Goal: Task Accomplishment & Management: Complete application form

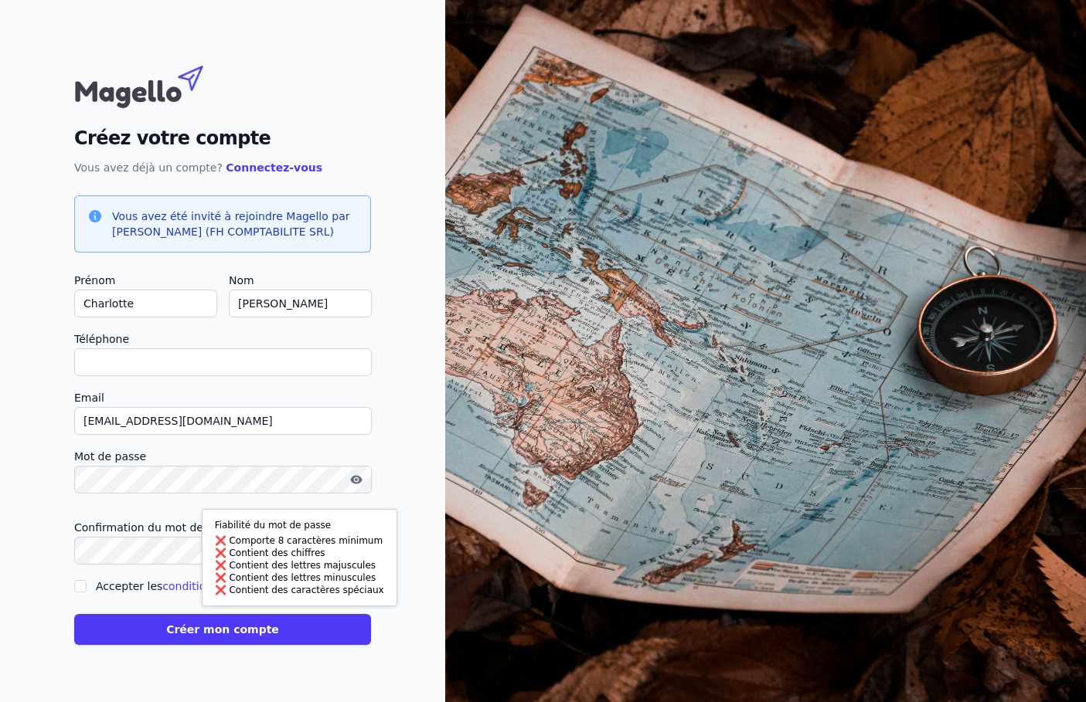
checkbox input "false"
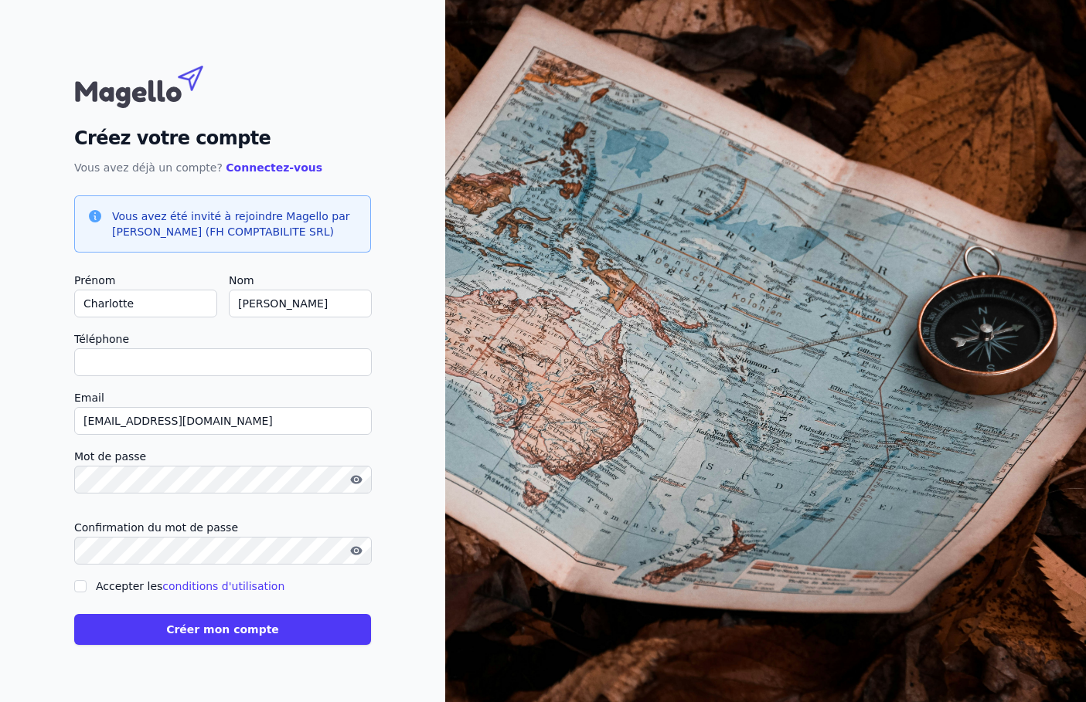
click at [103, 583] on label "Accepter les conditions d'utilisation" at bounding box center [190, 586] width 189 height 12
click at [87, 583] on input "Accepter les conditions d'utilisation" at bounding box center [80, 586] width 12 height 12
checkbox input "true"
click at [218, 633] on button "Créer mon compte" at bounding box center [222, 629] width 297 height 31
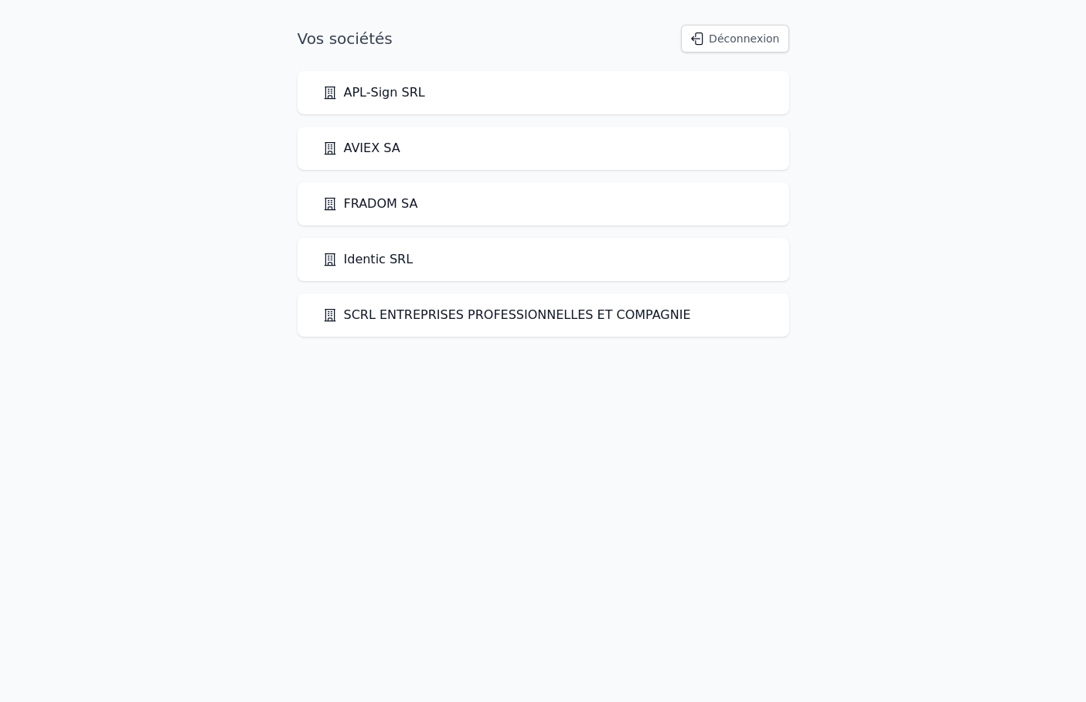
click at [371, 205] on link "FRADOM SA" at bounding box center [370, 204] width 96 height 19
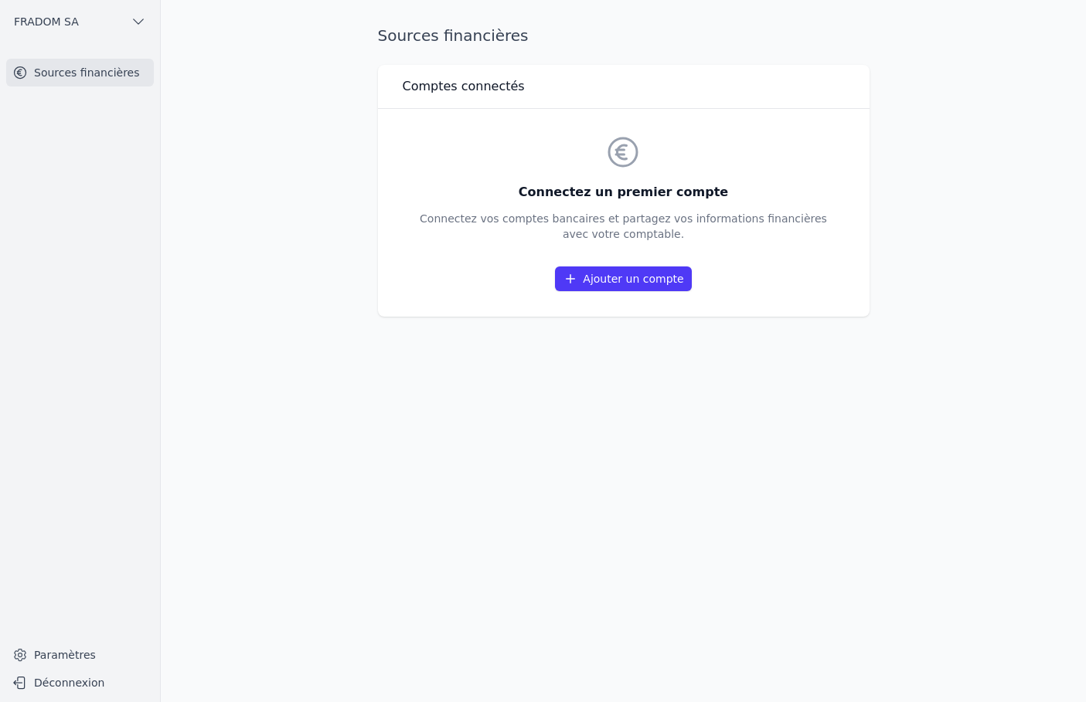
click at [625, 278] on link "Ajouter un compte" at bounding box center [623, 279] width 136 height 25
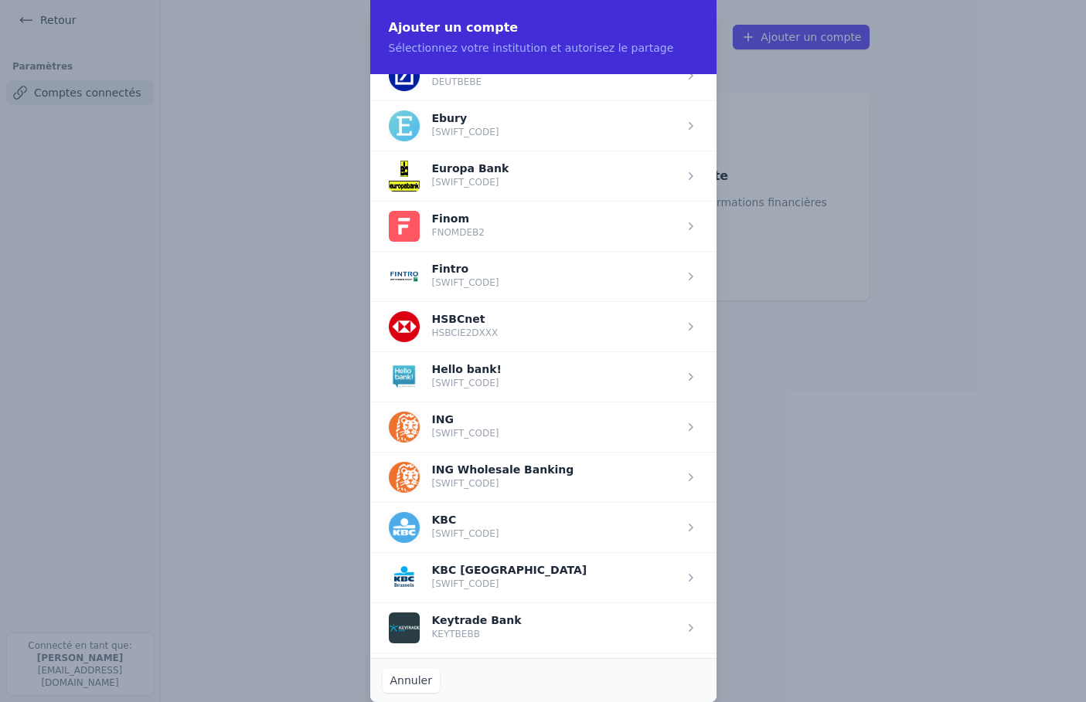
scroll to position [836, 0]
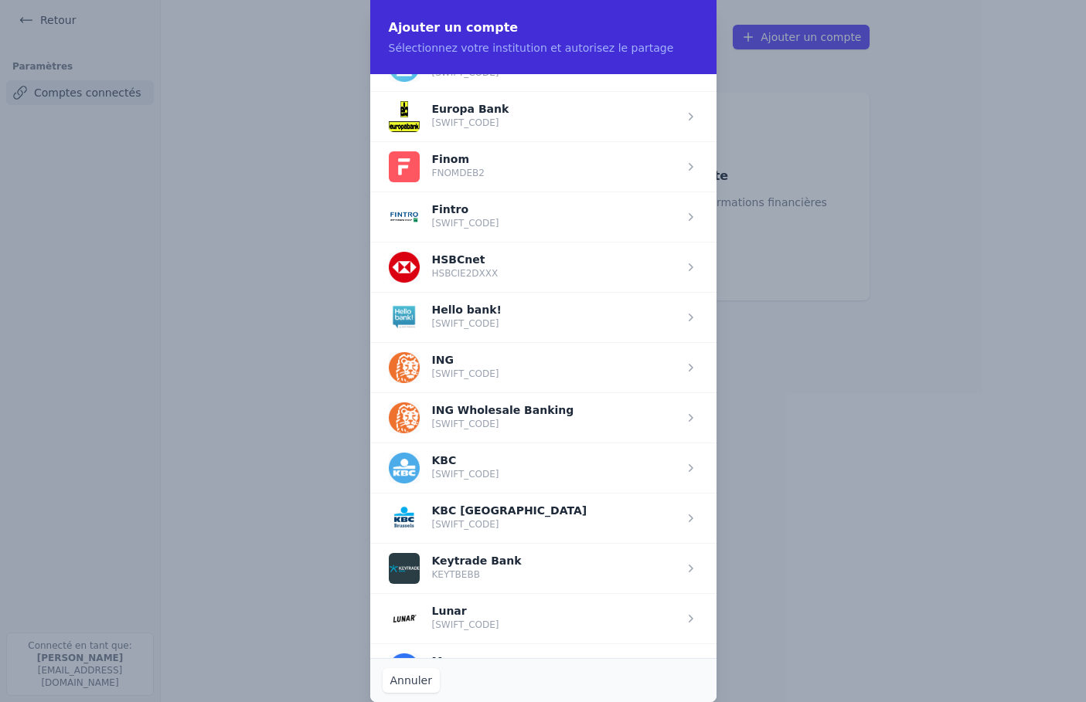
click at [498, 366] on span "button" at bounding box center [543, 367] width 346 height 50
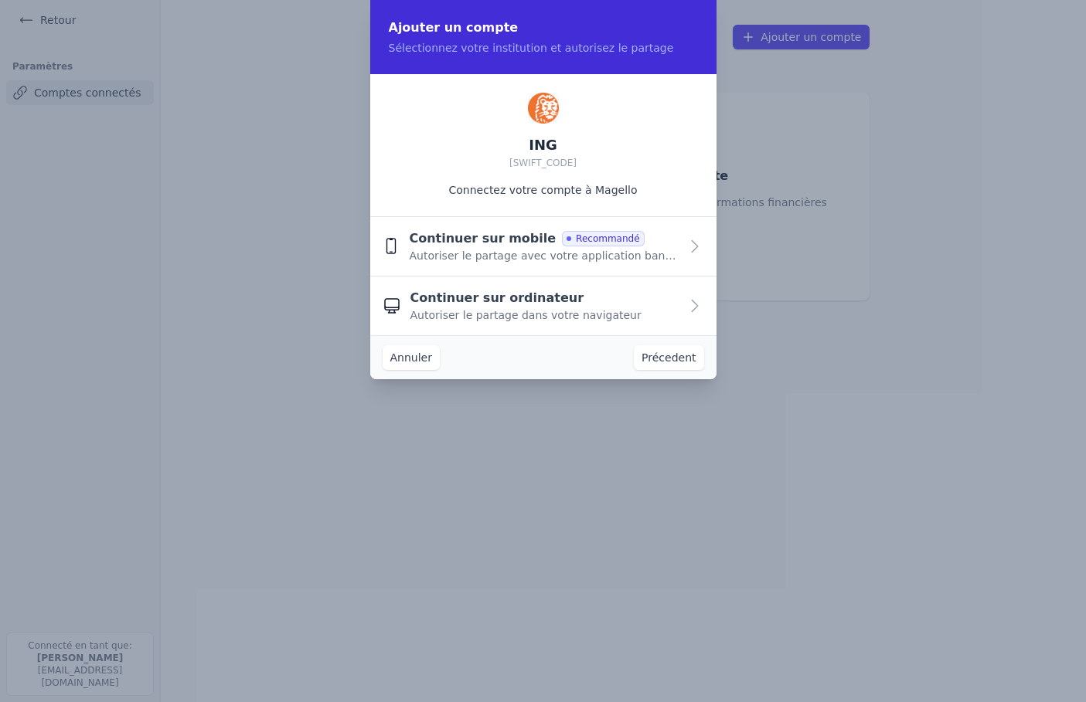
scroll to position [0, 0]
